Goal: Task Accomplishment & Management: Manage account settings

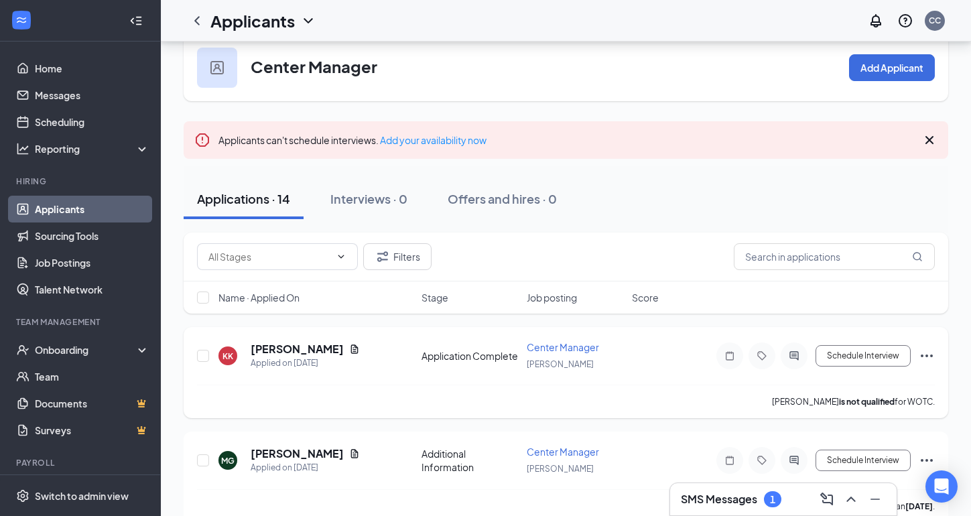
scroll to position [43, 0]
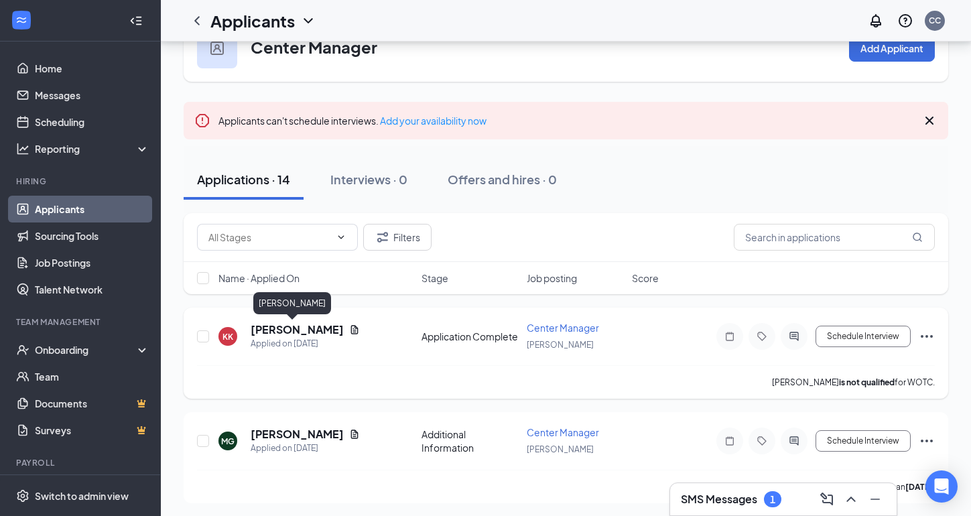
click at [273, 328] on h5 "[PERSON_NAME]" at bounding box center [297, 329] width 93 height 15
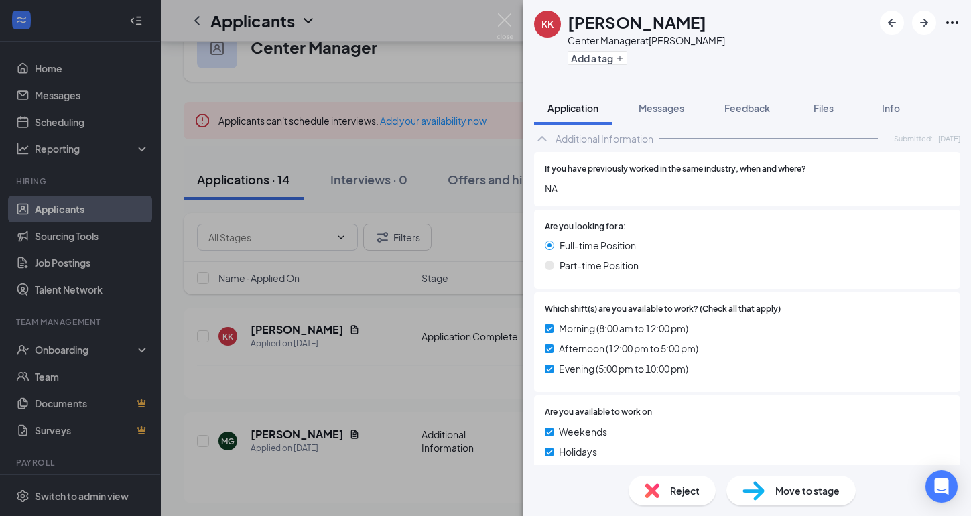
scroll to position [526, 0]
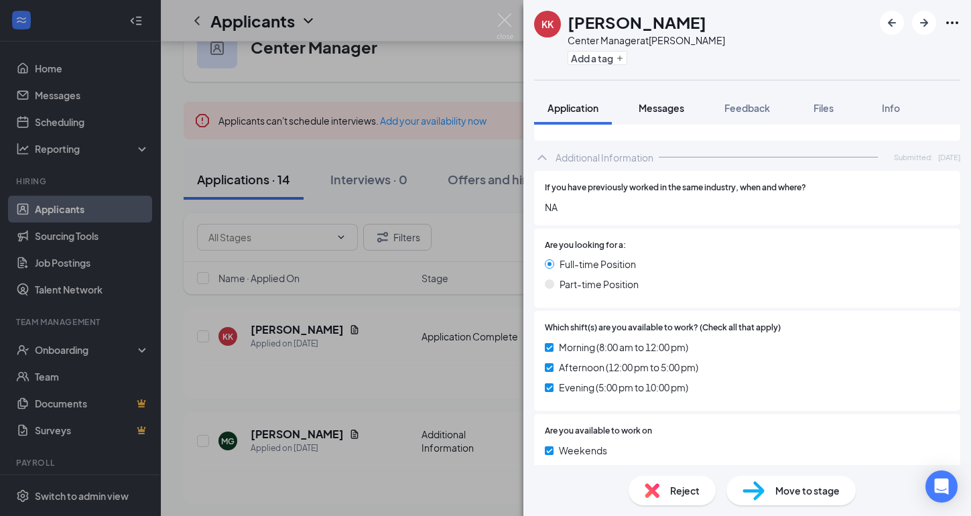
click at [669, 113] on span "Messages" at bounding box center [662, 108] width 46 height 12
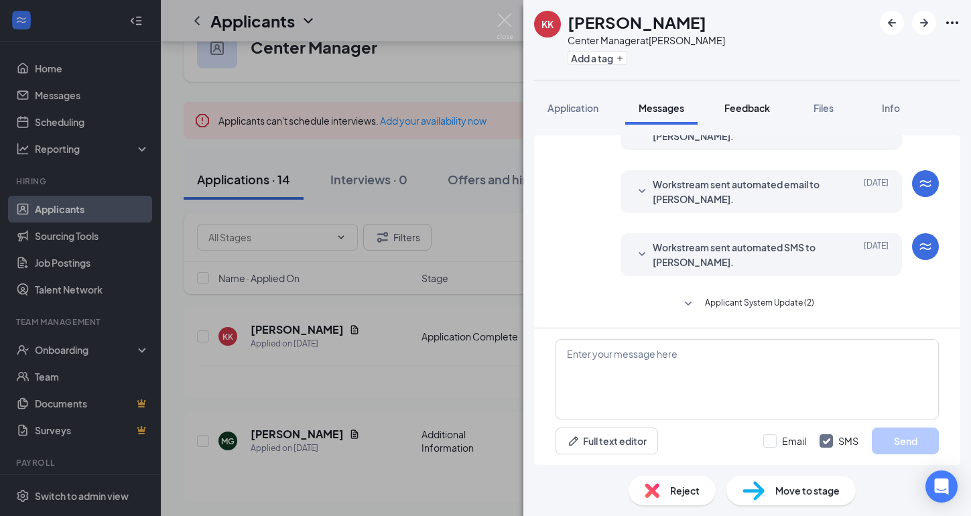
scroll to position [137, 0]
click at [737, 111] on span "Feedback" at bounding box center [748, 108] width 46 height 12
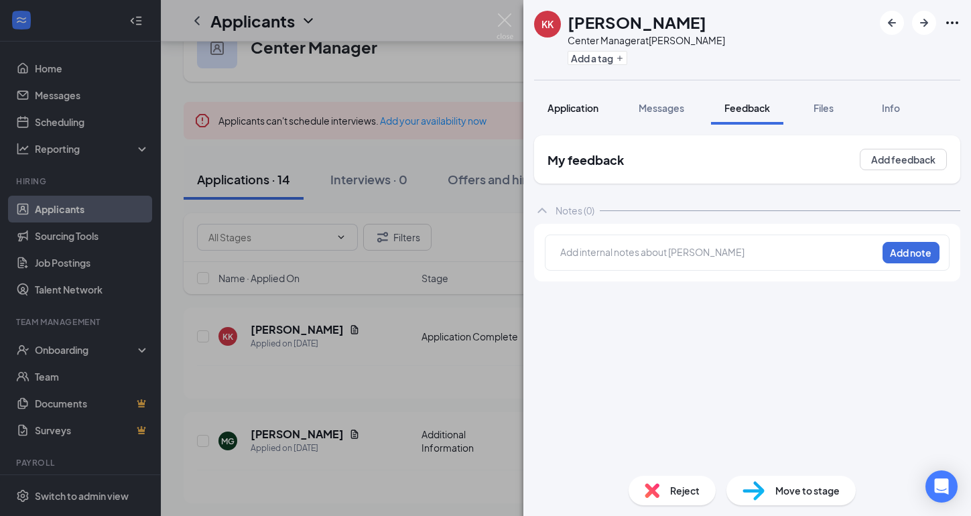
click at [597, 107] on span "Application" at bounding box center [573, 108] width 51 height 12
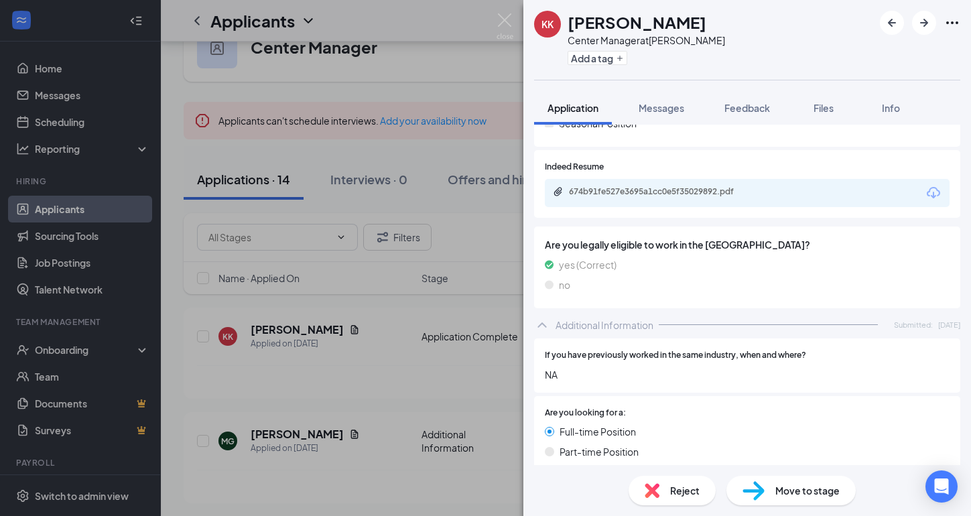
scroll to position [379, 0]
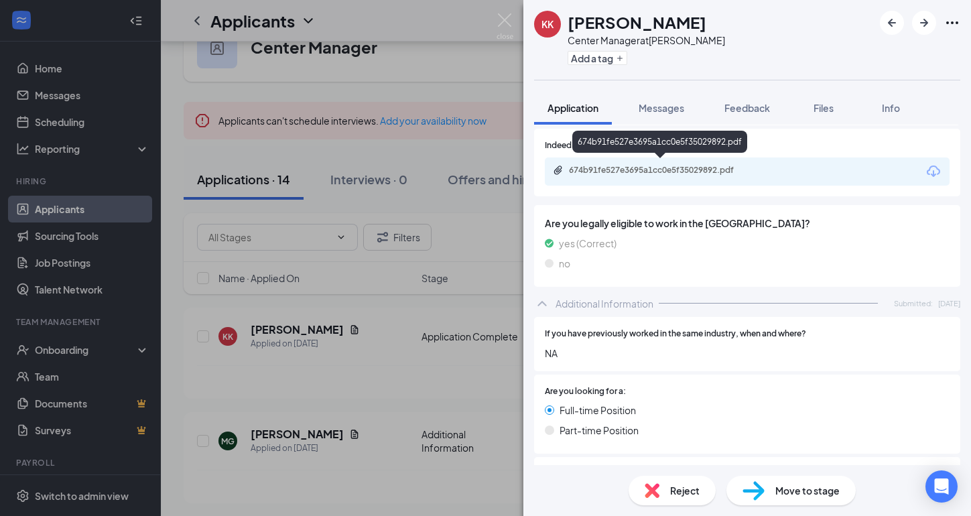
click at [663, 156] on div "674b91fe527e3695a1cc0e5f35029892.pdf" at bounding box center [659, 144] width 175 height 27
click at [663, 165] on div "674b91fe527e3695a1cc0e5f35029892.pdf" at bounding box center [663, 170] width 188 height 11
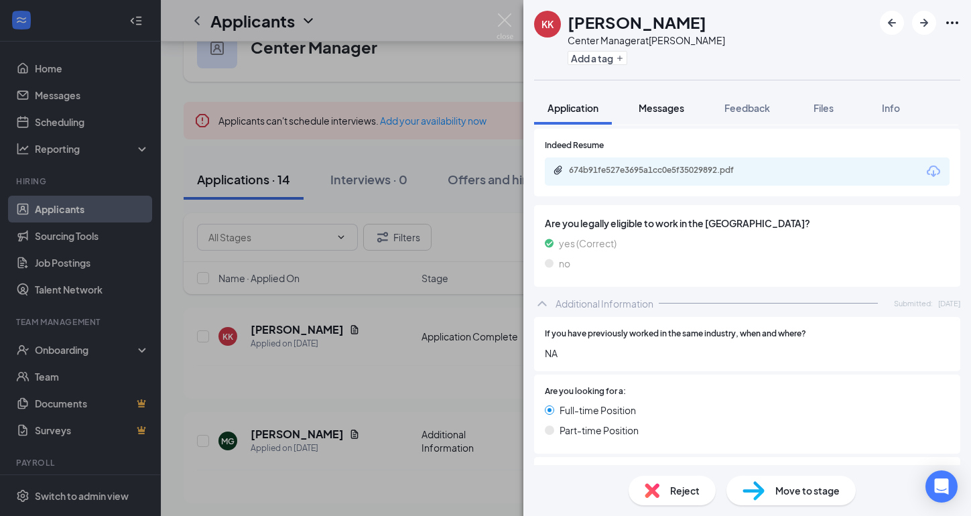
click at [674, 118] on button "Messages" at bounding box center [661, 108] width 72 height 34
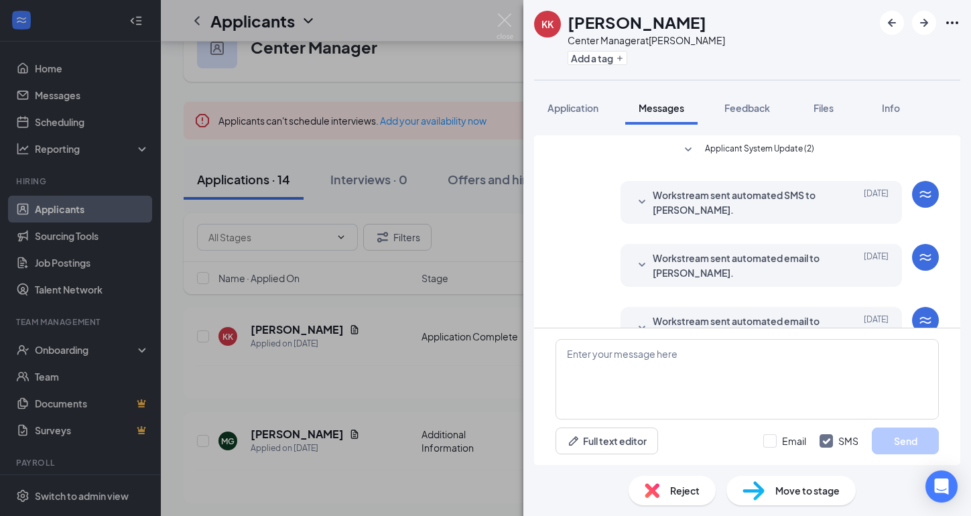
scroll to position [137, 0]
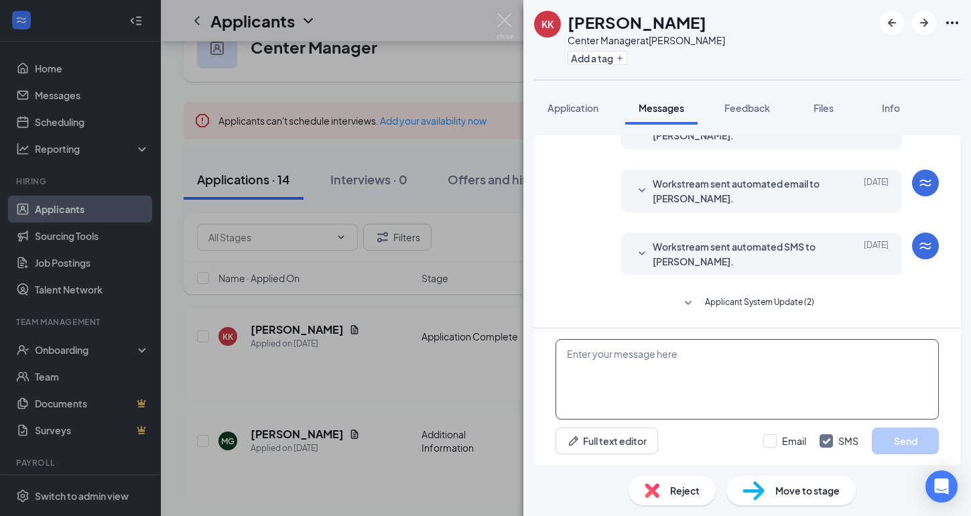
click at [621, 367] on textarea at bounding box center [747, 379] width 383 height 80
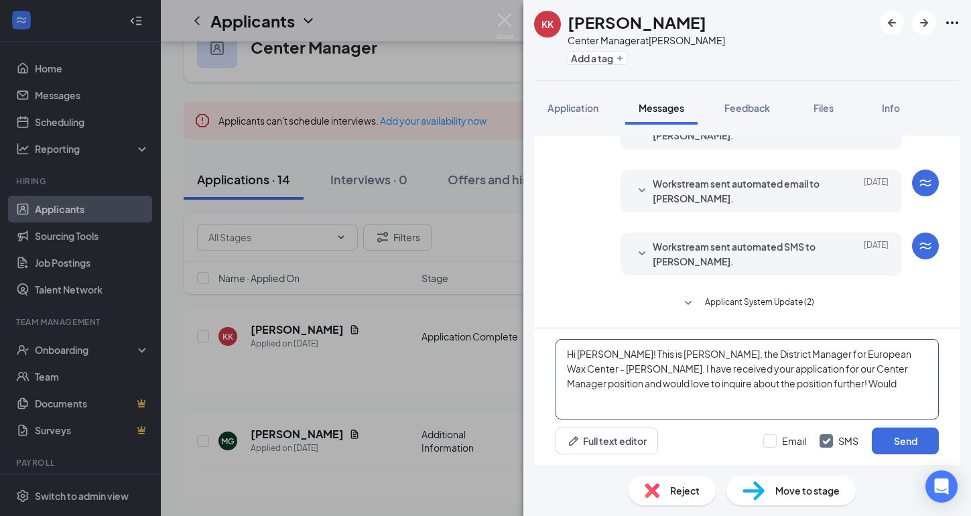
click at [733, 361] on textarea "Hi [PERSON_NAME]! This is [PERSON_NAME], the District Manager for European Wax …" at bounding box center [747, 379] width 383 height 80
click at [733, 360] on textarea "Hi [PERSON_NAME]! This is [PERSON_NAME], the District Manager for European Wax …" at bounding box center [747, 379] width 383 height 80
type textarea "Hi [PERSON_NAME]! This is [PERSON_NAME], the District Manager for European Wax …"
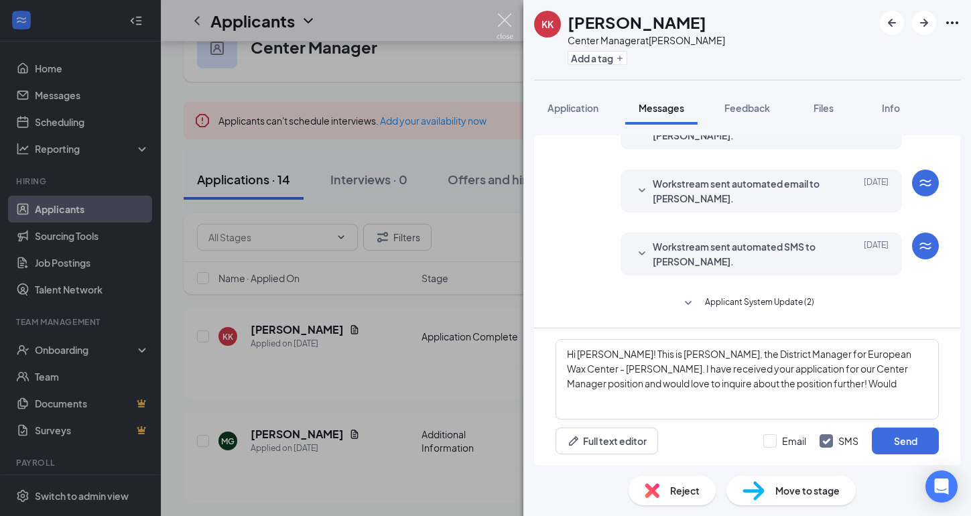
click at [506, 27] on img at bounding box center [505, 26] width 17 height 26
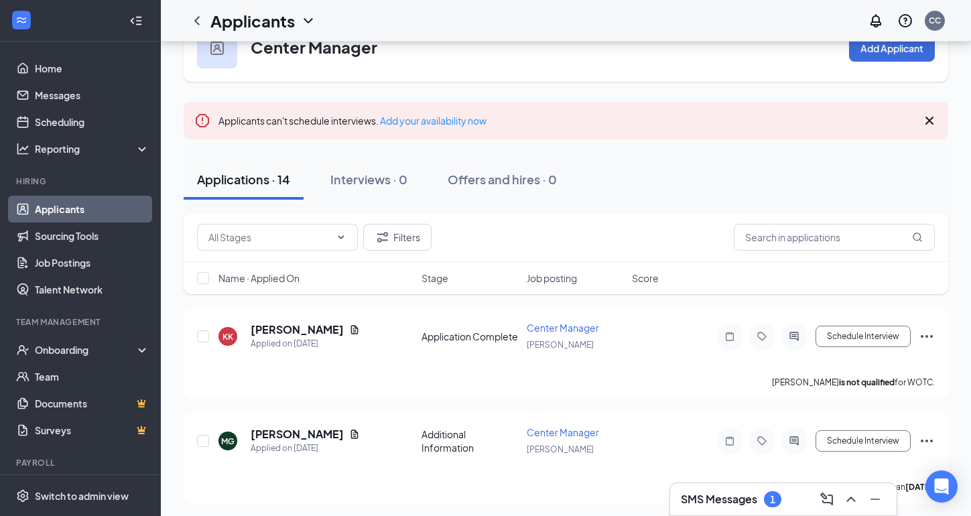
click at [127, 198] on link "Applicants" at bounding box center [92, 209] width 115 height 27
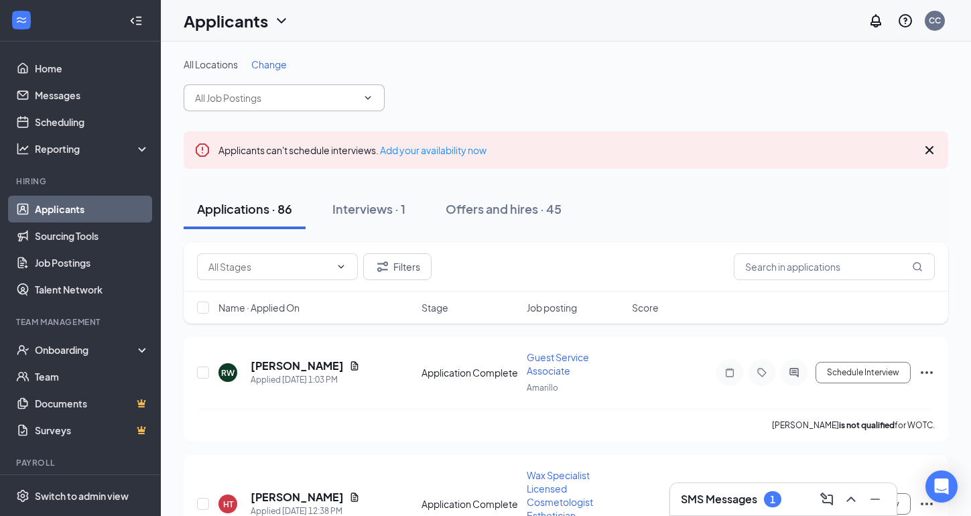
click at [310, 105] on input "text" at bounding box center [276, 97] width 162 height 15
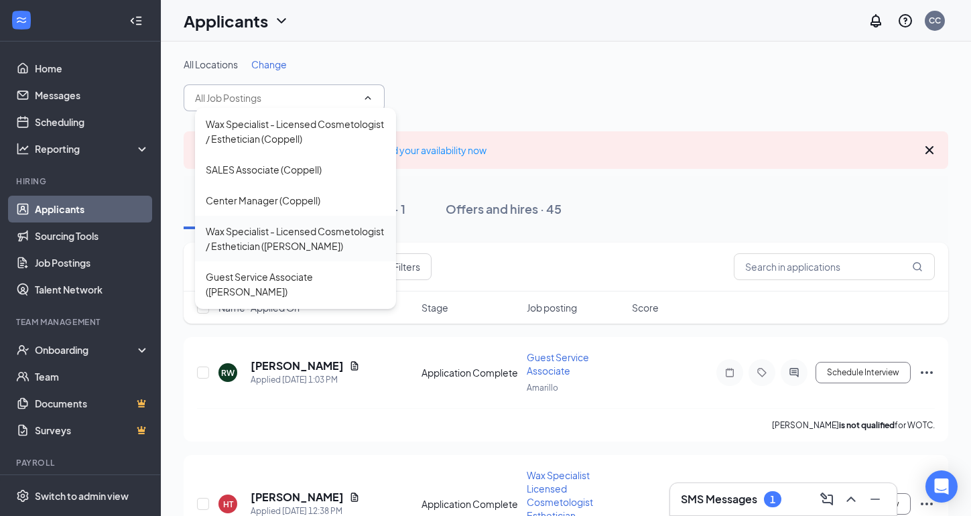
scroll to position [151, 0]
click at [277, 225] on div "Wax Specialist - Licensed Cosmetologist / Esthetician ([PERSON_NAME])" at bounding box center [296, 239] width 180 height 29
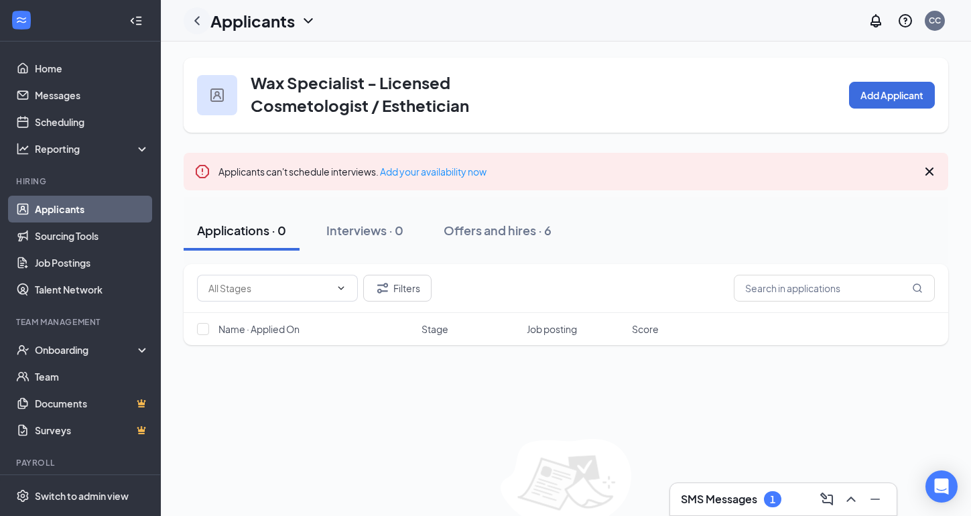
click at [202, 20] on icon "ChevronLeft" at bounding box center [197, 21] width 16 height 16
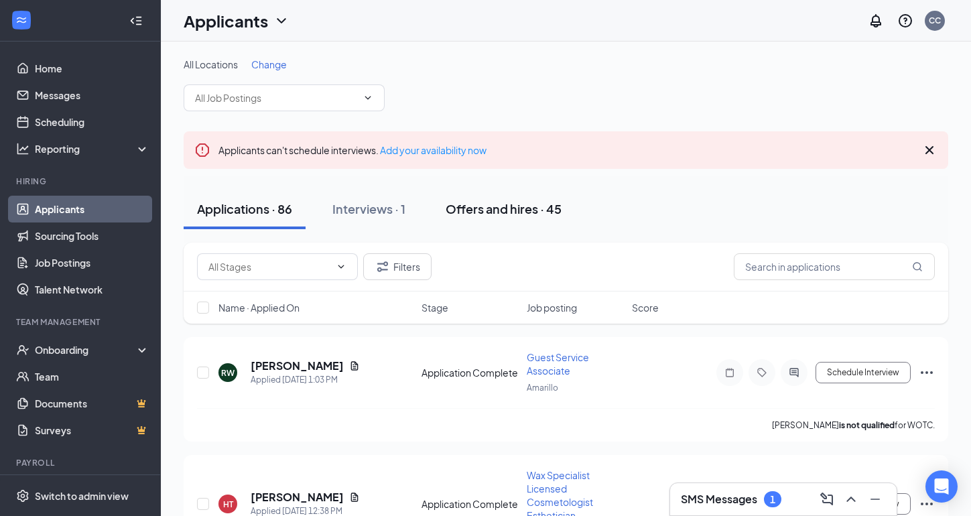
click at [571, 204] on button "Offers and hires · 45" at bounding box center [503, 209] width 143 height 40
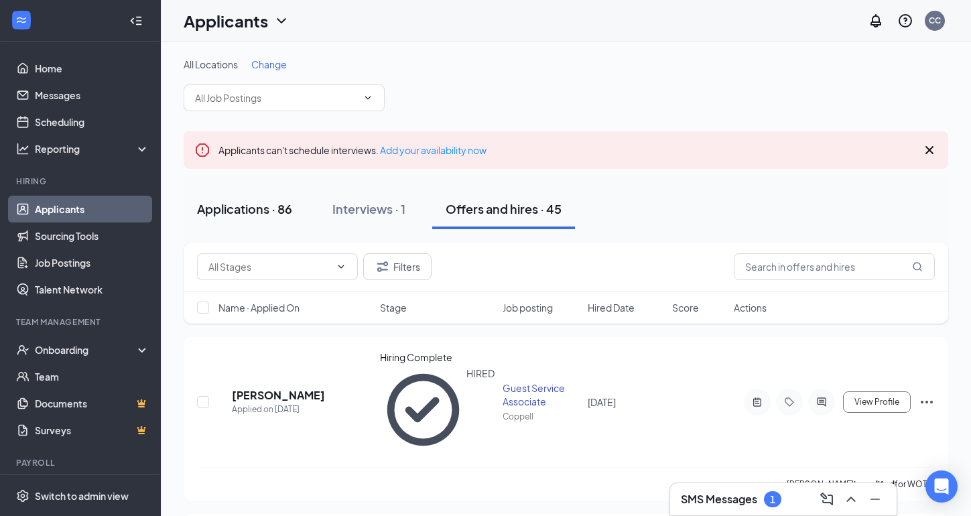
click at [280, 216] on div "Applications · 86" at bounding box center [244, 208] width 95 height 17
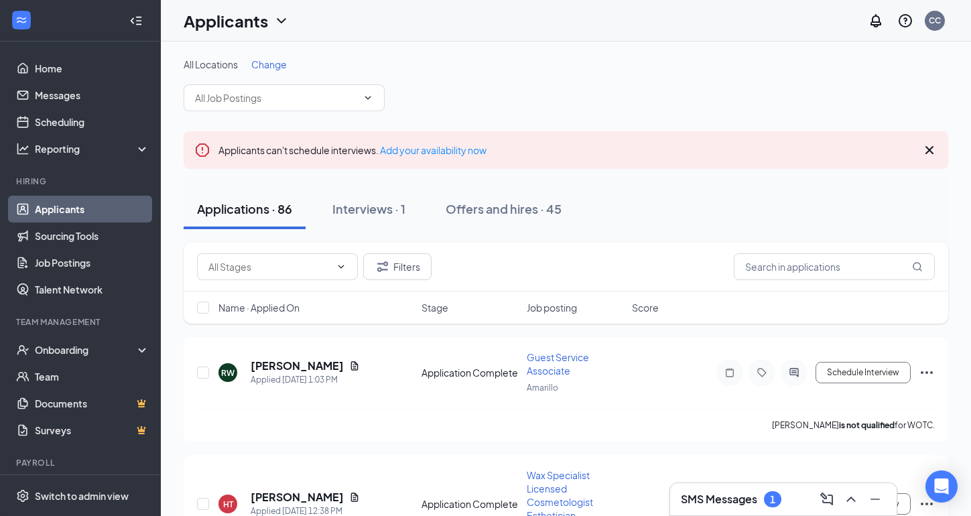
click at [143, 0] on div at bounding box center [80, 21] width 160 height 42
